Goal: Communication & Community: Participate in discussion

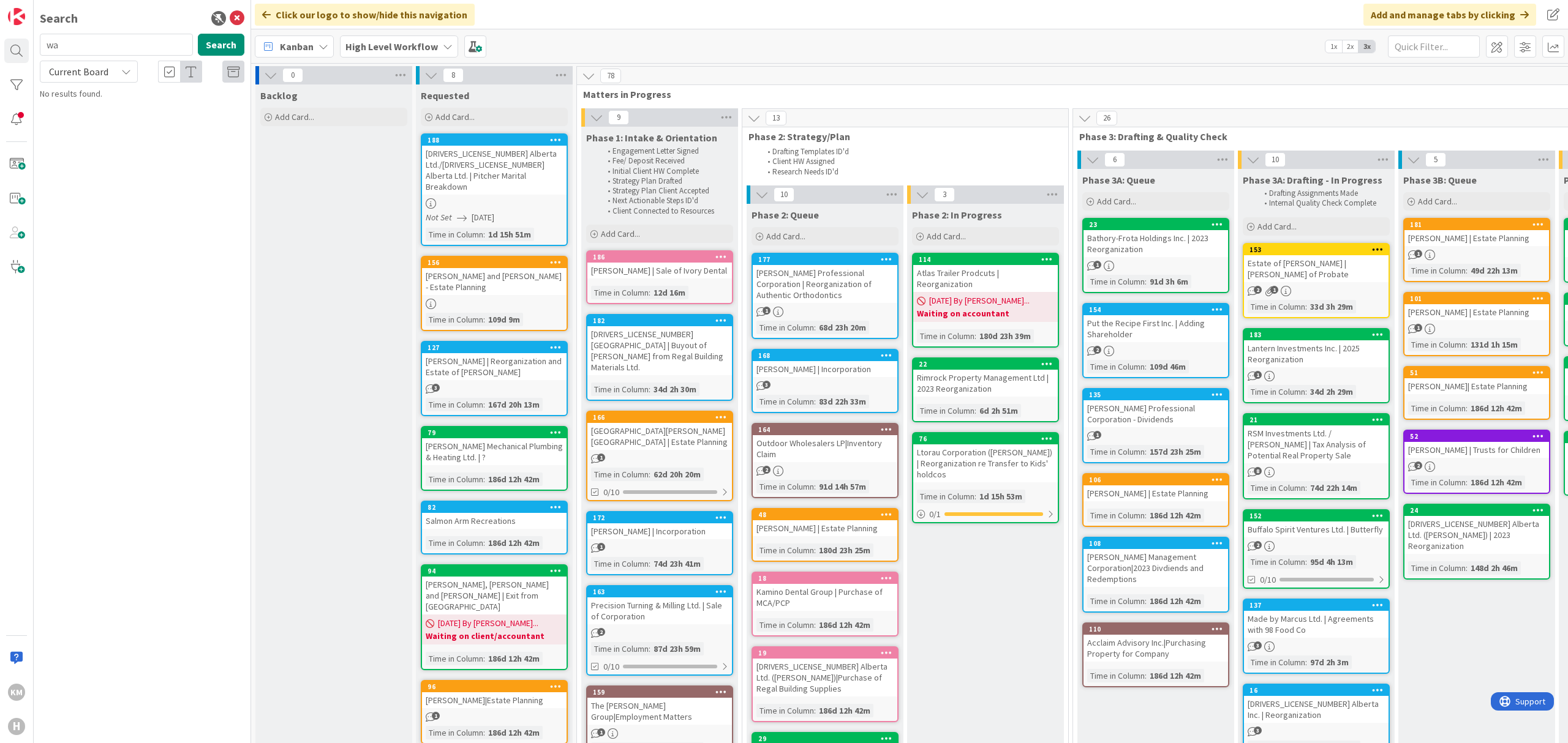
type input "w"
type input "[PERSON_NAME]"
click at [157, 106] on span "-McLean, Sheila and Mclean, Brent | Estate Planning" at bounding box center [143, 120] width 171 height 37
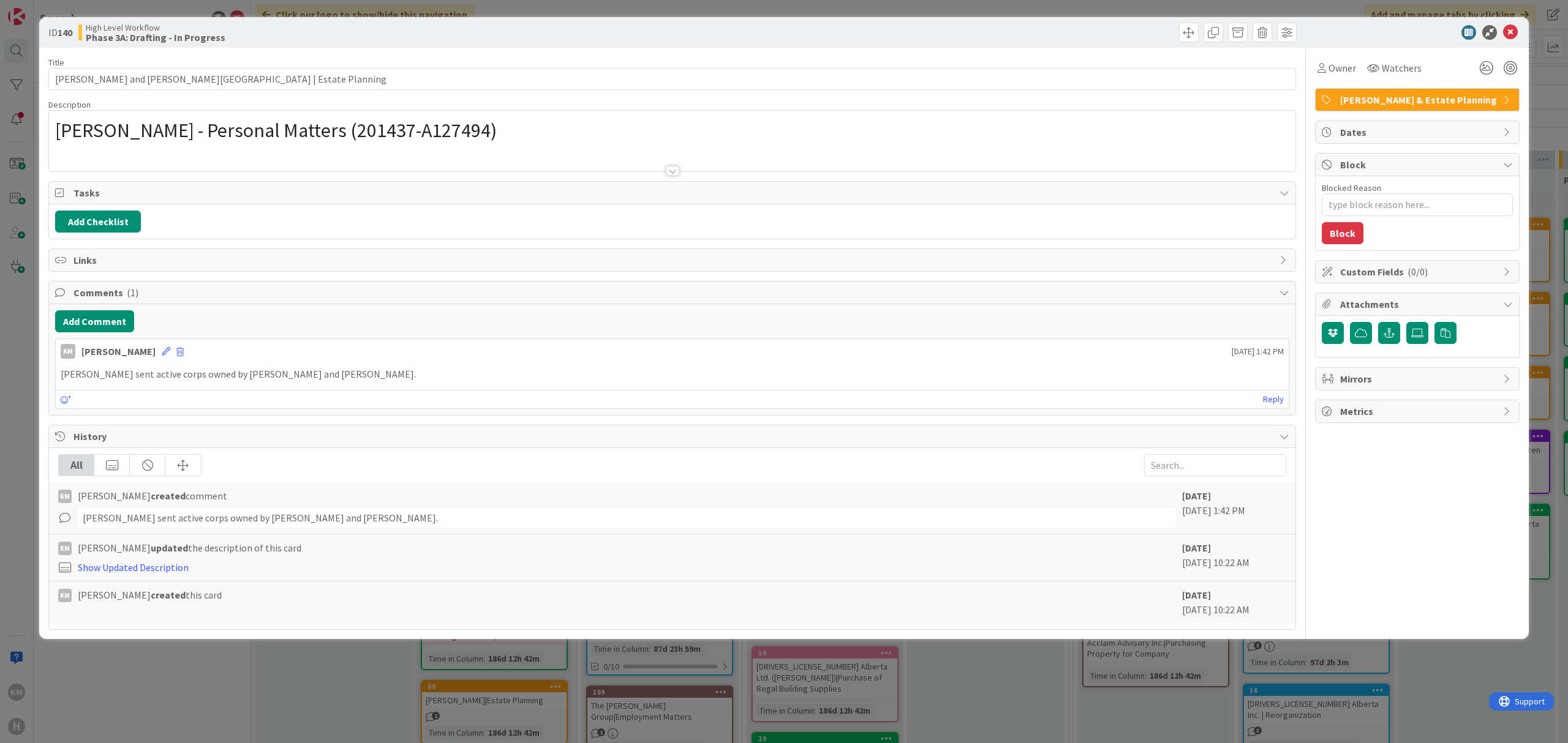
type textarea "x"
click at [88, 331] on button "Add Comment" at bounding box center [94, 321] width 79 height 22
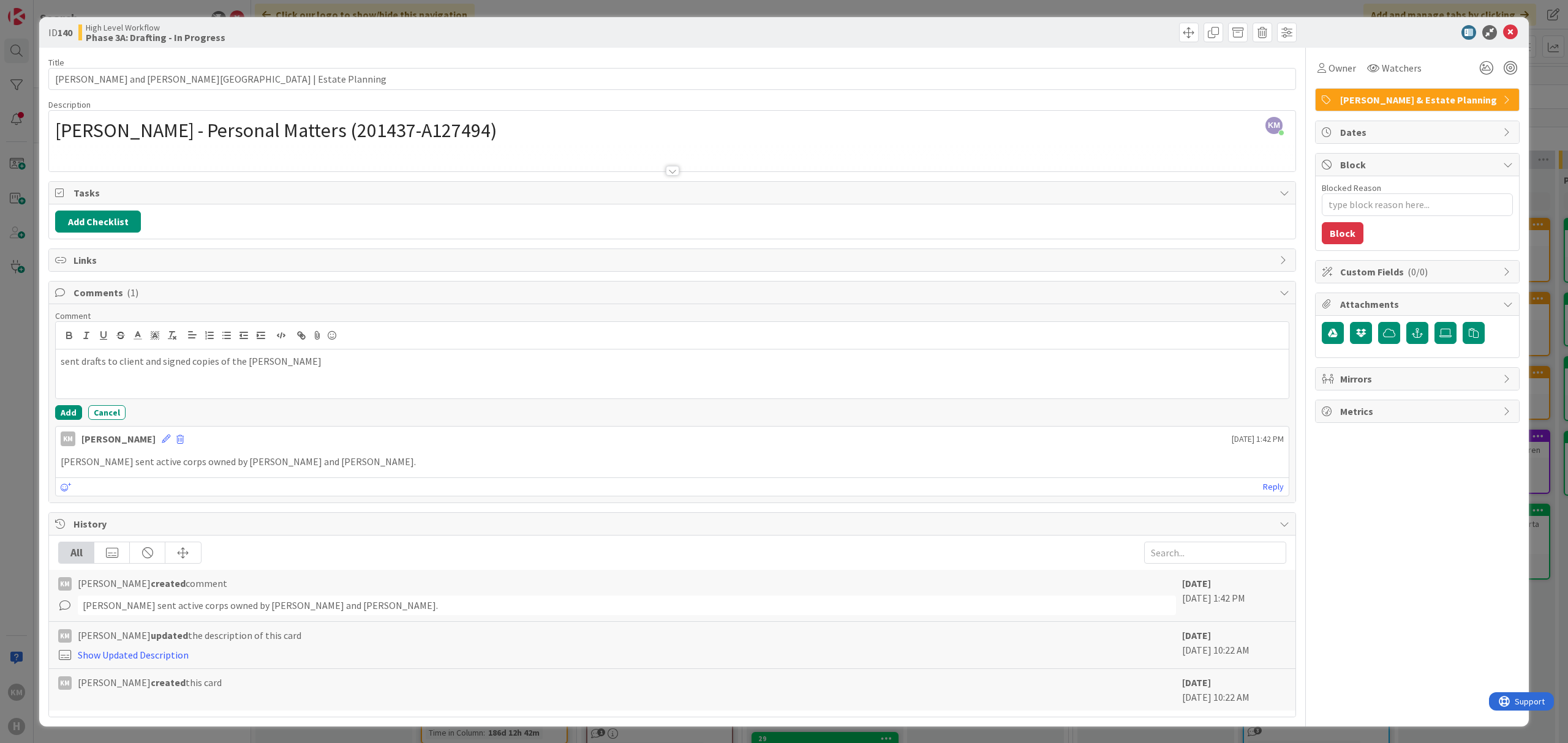
click at [52, 419] on div "Comment sent drafts to client and signed copies of the wills Add Cancel KM Kest…" at bounding box center [672, 403] width 1247 height 198
click at [67, 415] on button "Add" at bounding box center [68, 412] width 27 height 15
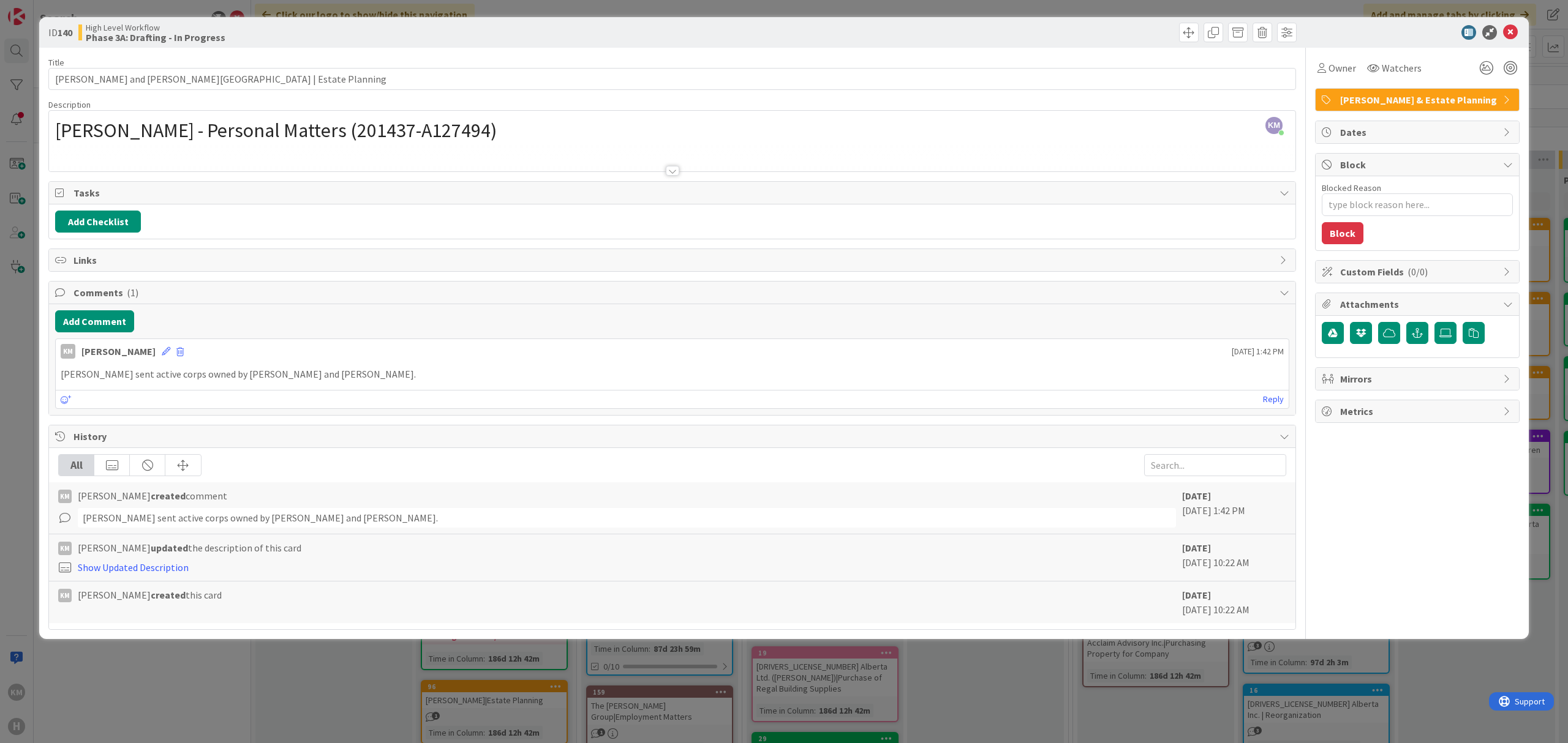
type textarea "x"
